Goal: Check status: Check status

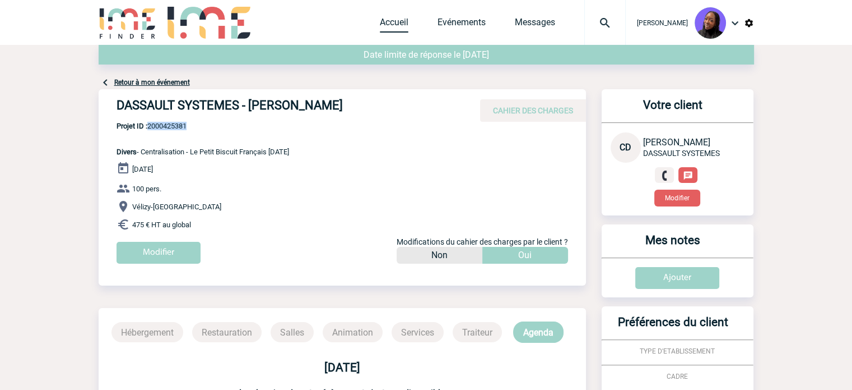
click at [399, 20] on link "Accueil" at bounding box center [394, 25] width 29 height 16
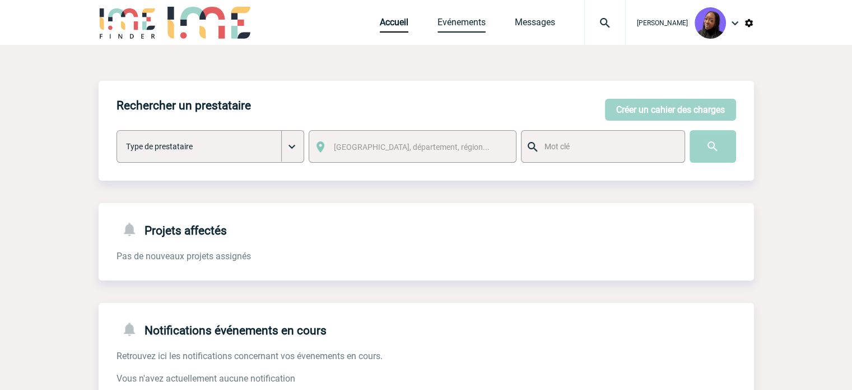
click at [467, 24] on link "Evénements" at bounding box center [462, 25] width 48 height 16
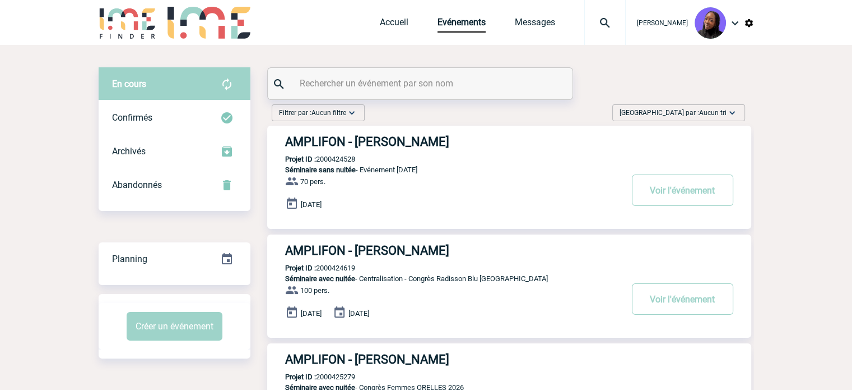
click at [417, 78] on input "text" at bounding box center [421, 83] width 249 height 16
paste input "2000425283"
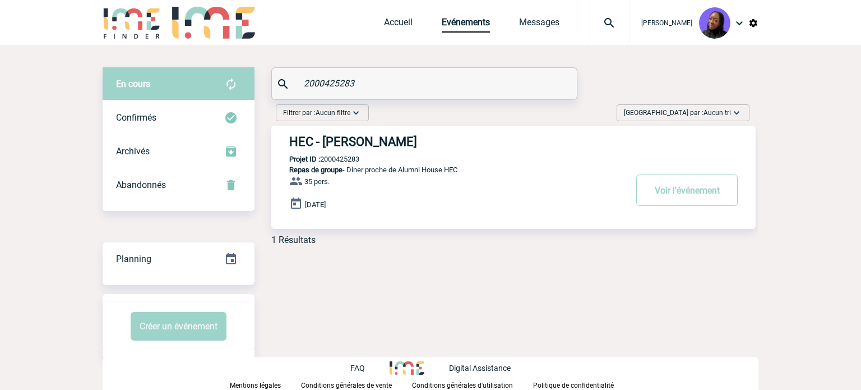
type input "2000425283"
